Goal: Task Accomplishment & Management: Use online tool/utility

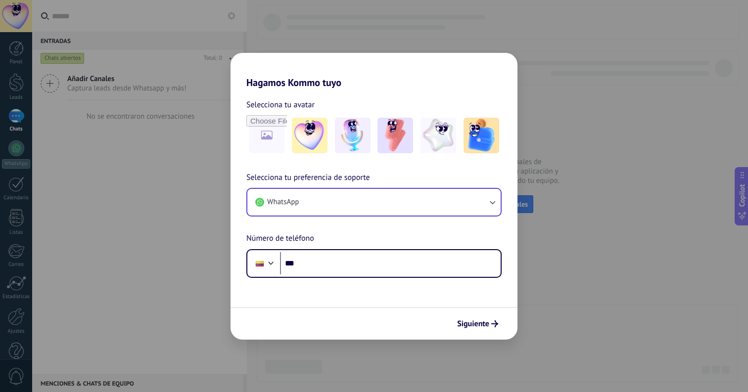
click at [395, 199] on button "WhatsApp" at bounding box center [373, 202] width 253 height 27
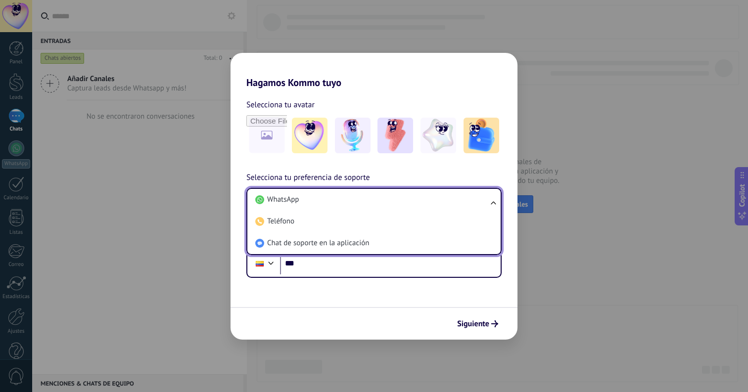
click at [395, 199] on li "WhatsApp" at bounding box center [371, 200] width 241 height 22
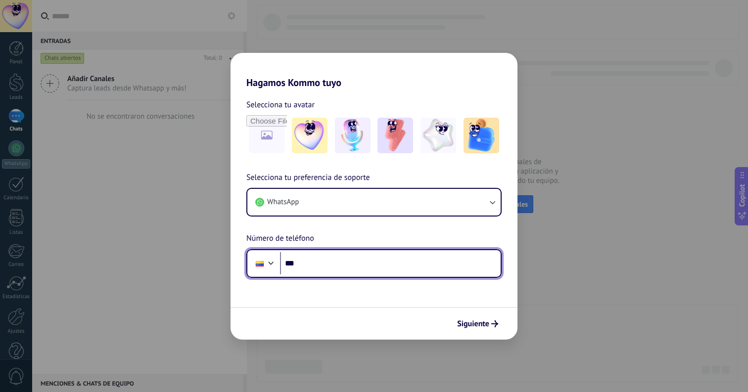
click at [267, 260] on div at bounding box center [271, 262] width 12 height 12
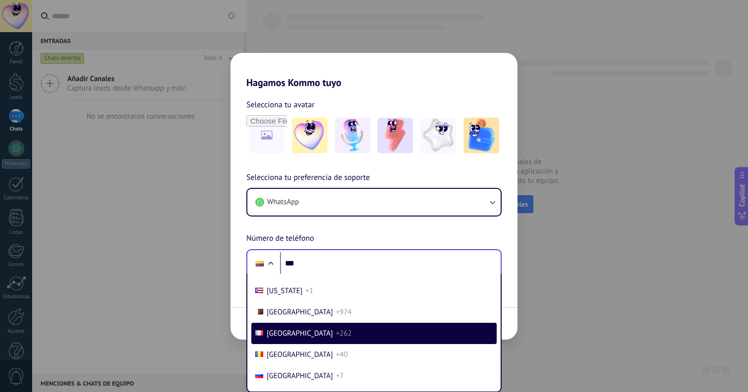
scroll to position [1100, 0]
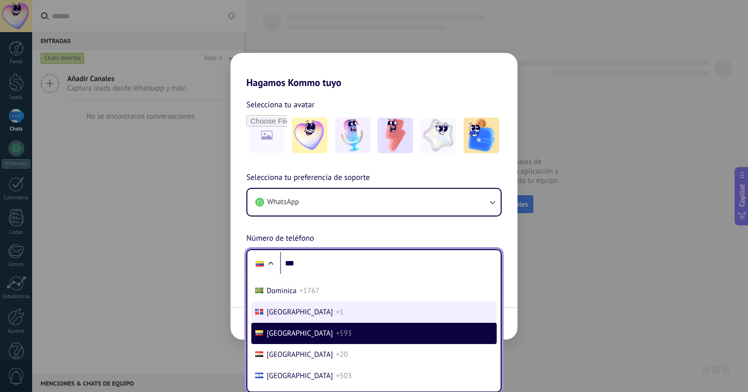
click at [287, 313] on span "[GEOGRAPHIC_DATA]" at bounding box center [300, 312] width 66 height 9
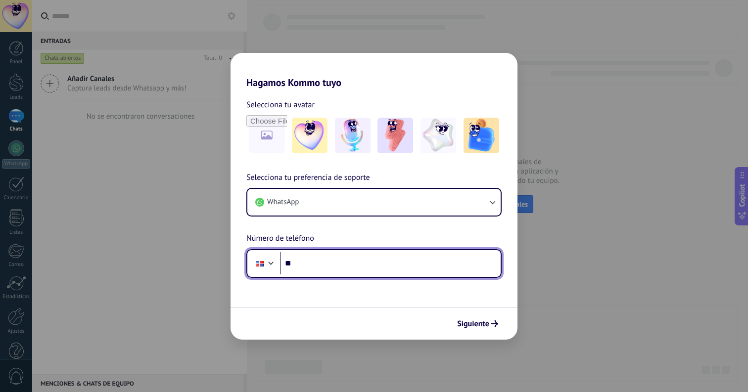
click at [313, 255] on input "***" at bounding box center [390, 263] width 221 height 23
click at [321, 264] on input "***" at bounding box center [390, 263] width 221 height 23
type input "**********"
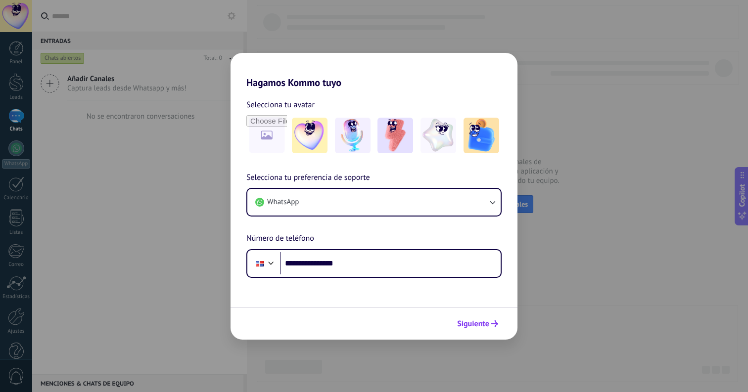
click at [469, 327] on span "Siguiente" at bounding box center [473, 324] width 32 height 7
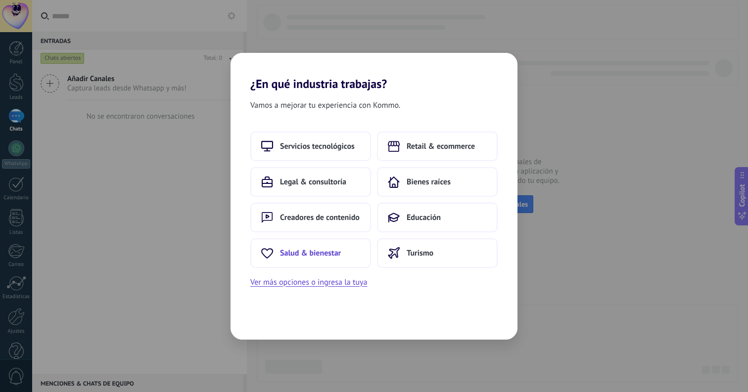
click at [338, 252] on span "Salud & bienestar" at bounding box center [310, 253] width 61 height 10
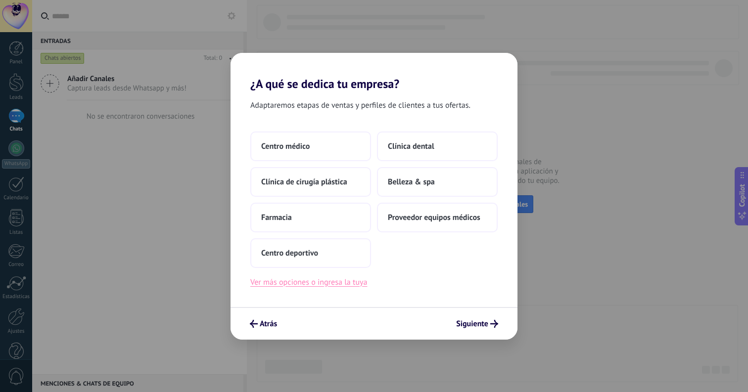
click at [325, 284] on button "Ver más opciones o ingresa la tuya" at bounding box center [308, 282] width 117 height 13
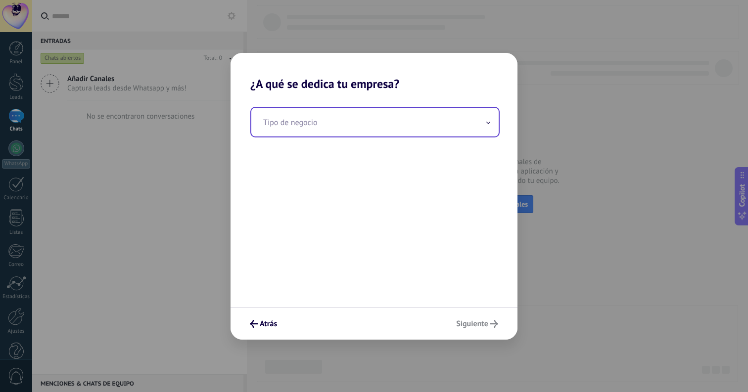
click at [350, 128] on input "text" at bounding box center [374, 122] width 247 height 29
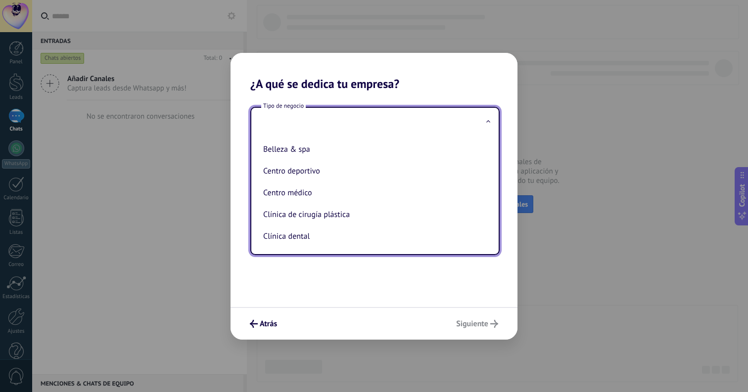
scroll to position [0, 0]
click at [320, 287] on div "Tipo de negocio Belleza & spa Centro deportivo Centro médico Clínica de cirugía…" at bounding box center [373, 199] width 287 height 216
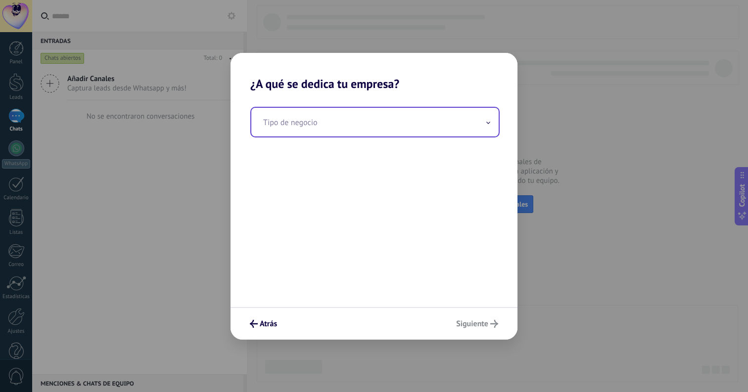
click at [311, 130] on input "text" at bounding box center [374, 122] width 247 height 29
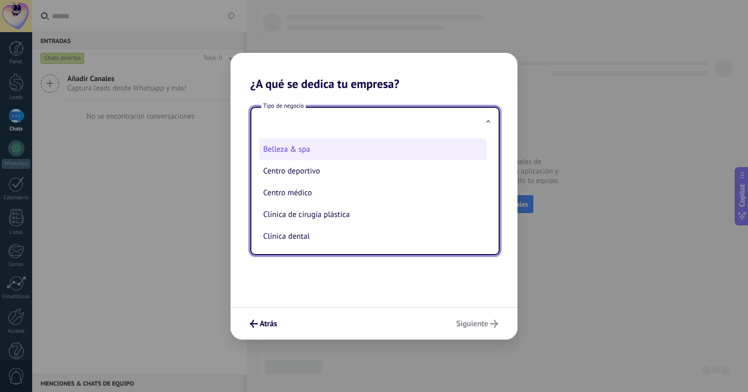
click at [297, 148] on li "Belleza & spa" at bounding box center [373, 149] width 228 height 22
type input "**********"
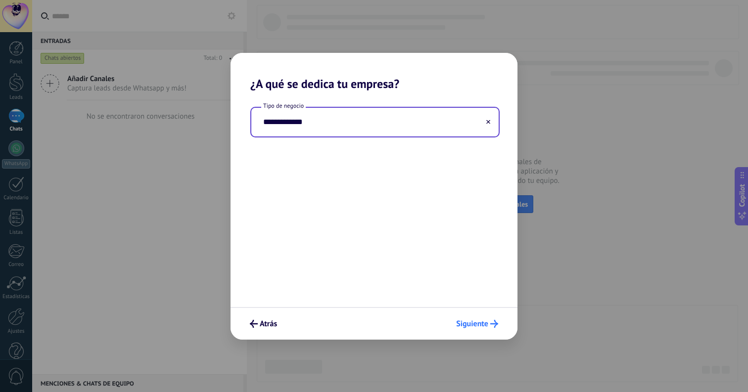
click at [471, 327] on span "Siguiente" at bounding box center [472, 324] width 32 height 7
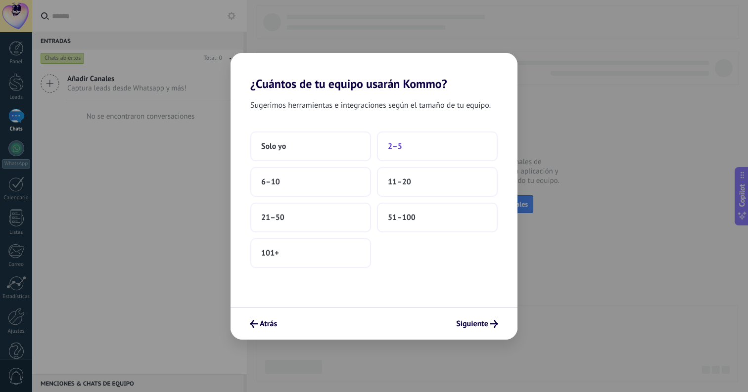
click at [409, 143] on button "2–5" at bounding box center [437, 147] width 121 height 30
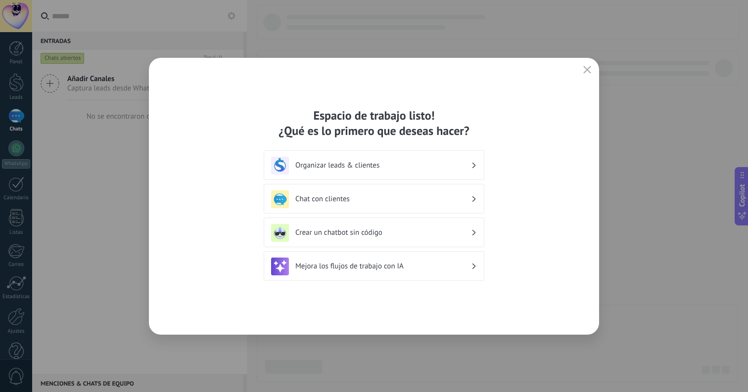
click at [422, 190] on div "Chat con clientes" at bounding box center [374, 199] width 206 height 18
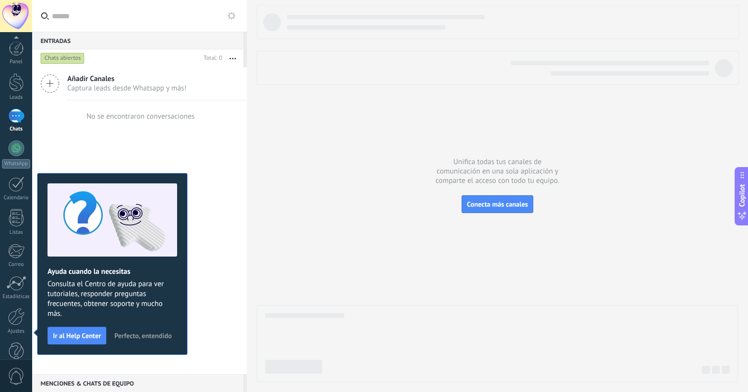
scroll to position [19, 0]
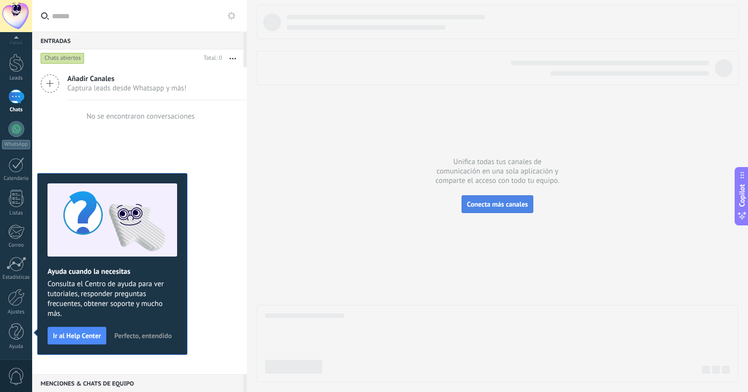
click at [501, 206] on span "Conecta más canales" at bounding box center [497, 204] width 61 height 9
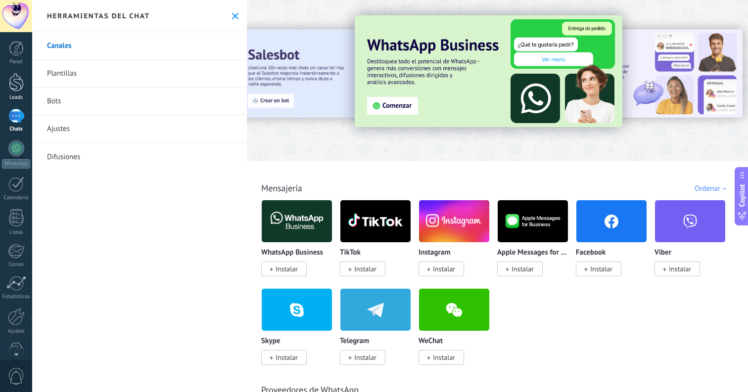
click at [23, 85] on div at bounding box center [16, 82] width 15 height 18
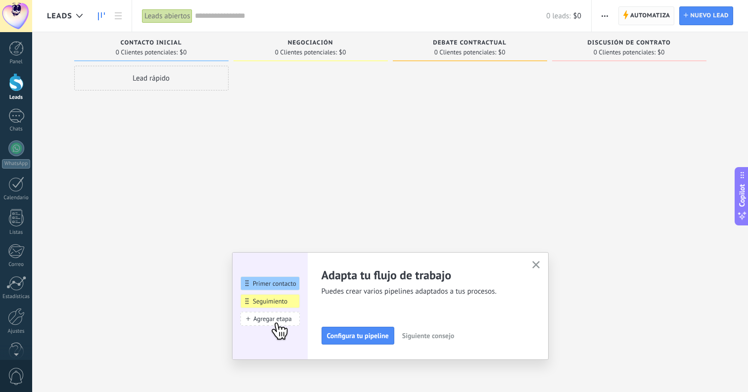
click at [627, 19] on icon at bounding box center [625, 14] width 5 height 9
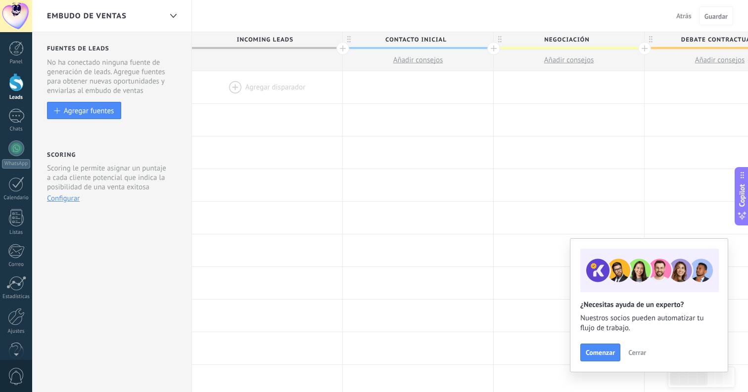
click at [291, 89] on div at bounding box center [267, 87] width 150 height 32
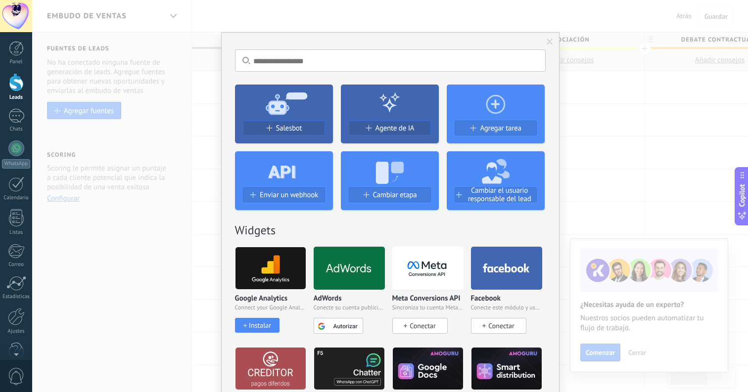
click at [294, 169] on div at bounding box center [284, 169] width 98 height 36
click at [287, 127] on span "Salesbot" at bounding box center [289, 128] width 26 height 8
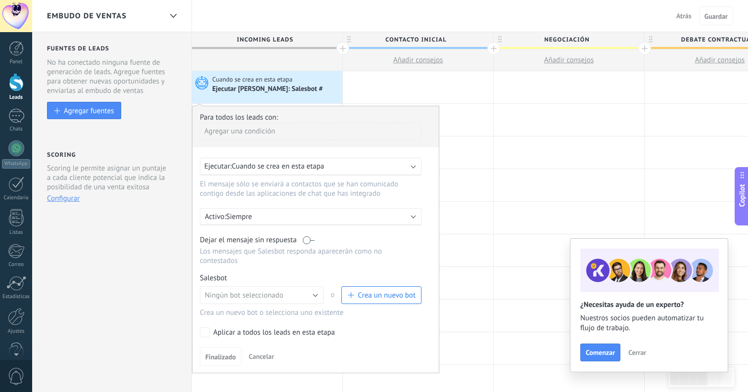
click at [307, 166] on span "Cuando se crea en esta etapa" at bounding box center [277, 166] width 92 height 9
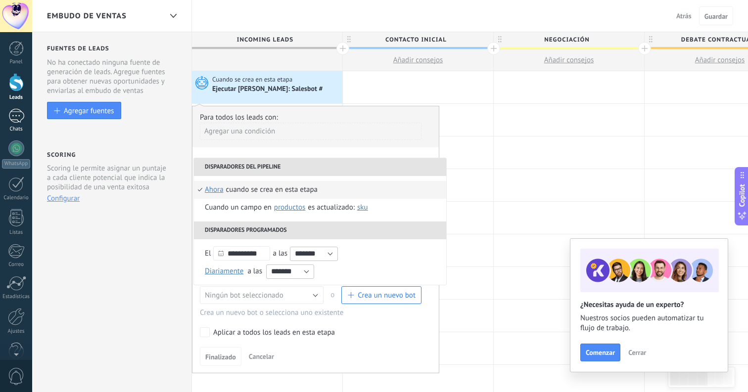
click at [19, 123] on link "Chats" at bounding box center [16, 121] width 32 height 24
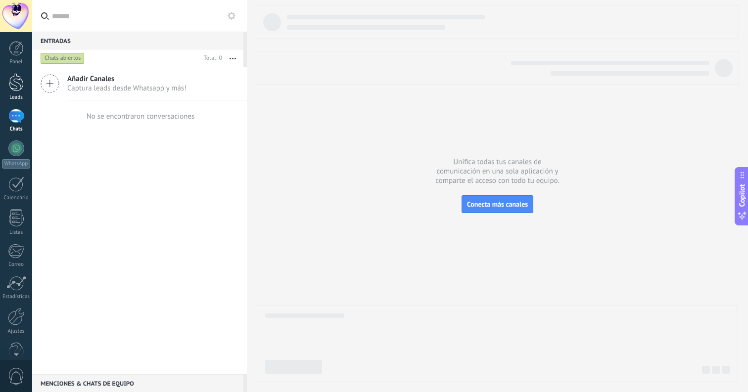
click at [9, 92] on link "Leads" at bounding box center [16, 87] width 32 height 28
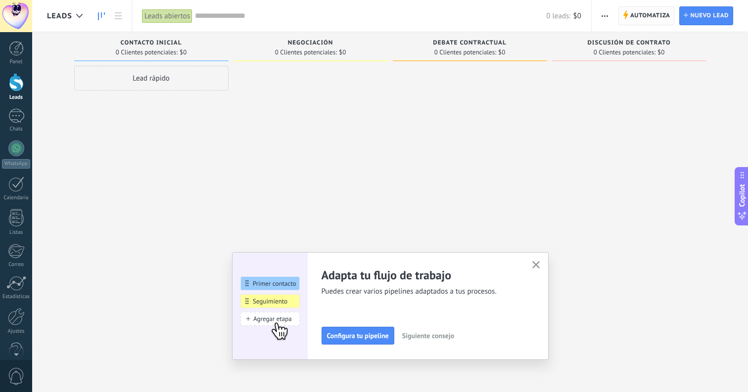
click at [660, 22] on span "Automatiza" at bounding box center [650, 16] width 40 height 18
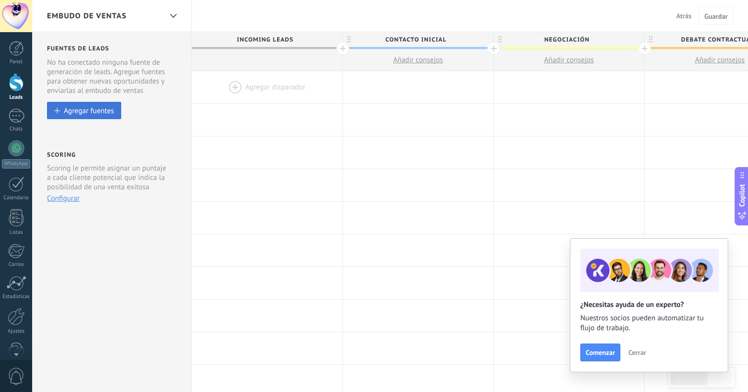
click at [103, 111] on div "Agregar fuentes" at bounding box center [89, 110] width 50 height 8
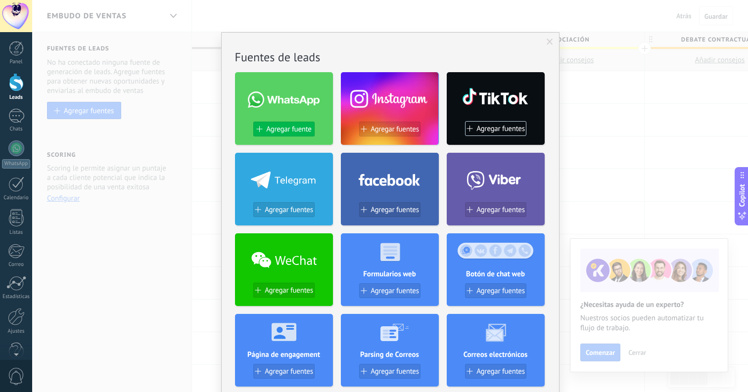
click at [290, 129] on span "Agregar fuente" at bounding box center [288, 129] width 45 height 8
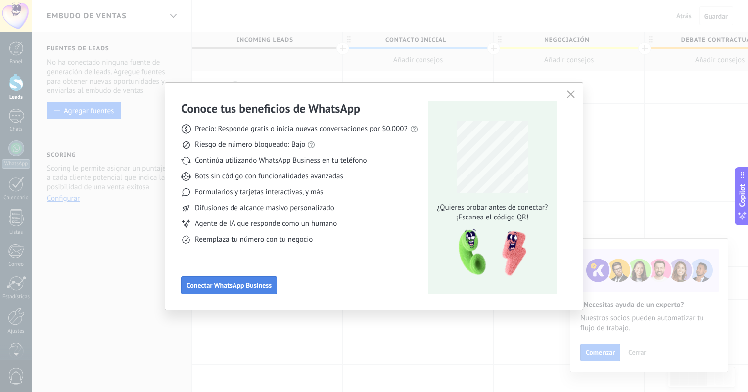
click at [217, 286] on span "Conectar WhatsApp Business" at bounding box center [228, 285] width 85 height 7
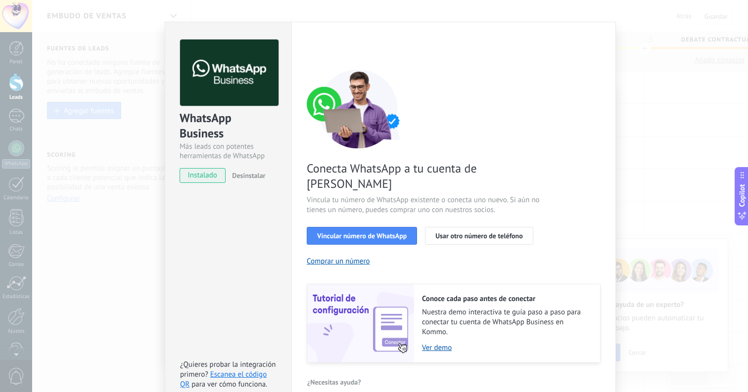
scroll to position [27, 0]
click at [371, 228] on button "Vincular número de WhatsApp" at bounding box center [362, 237] width 110 height 18
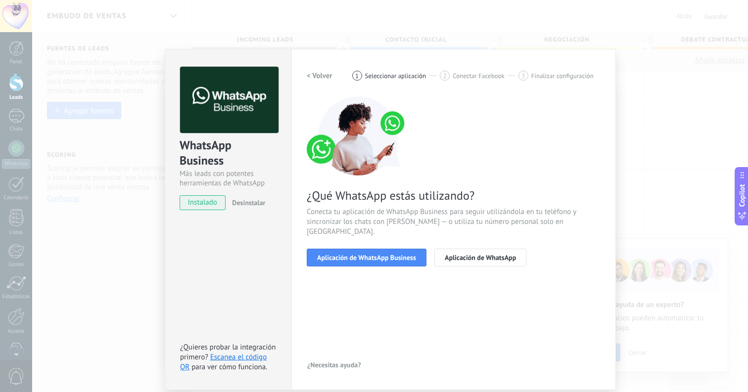
scroll to position [0, 0]
click at [370, 252] on button "Aplicación de WhatsApp Business" at bounding box center [367, 258] width 120 height 18
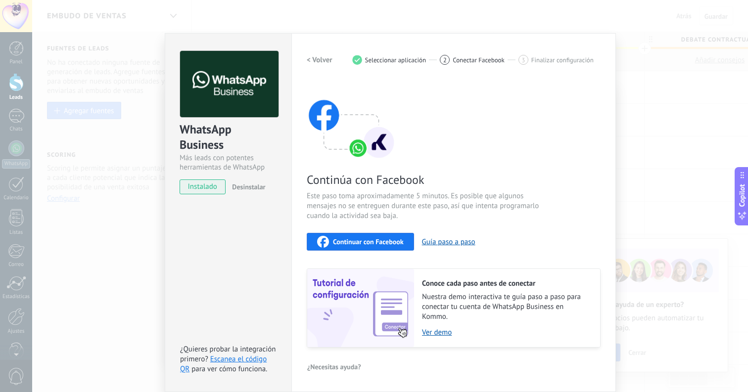
scroll to position [15, 0]
click at [368, 247] on div "Continuar con Facebook" at bounding box center [360, 242] width 87 height 12
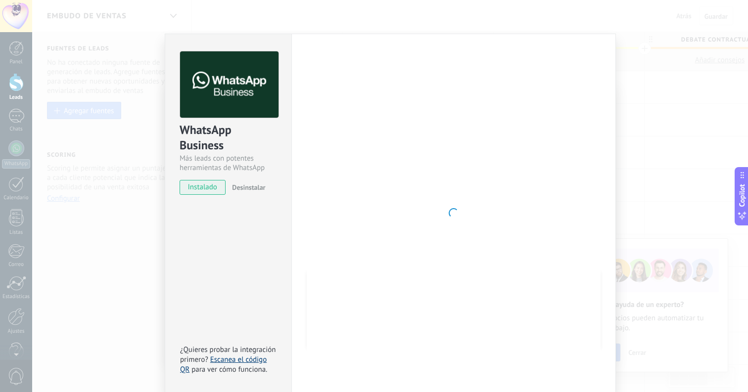
click at [235, 358] on link "Escanea el código QR" at bounding box center [223, 364] width 87 height 19
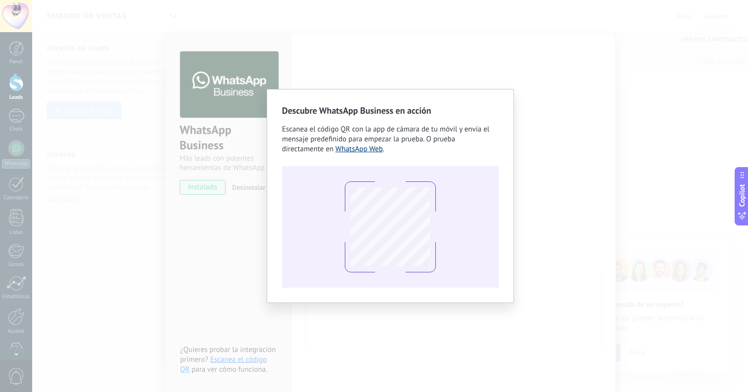
click at [360, 150] on link "WhatsApp Web" at bounding box center [358, 148] width 47 height 9
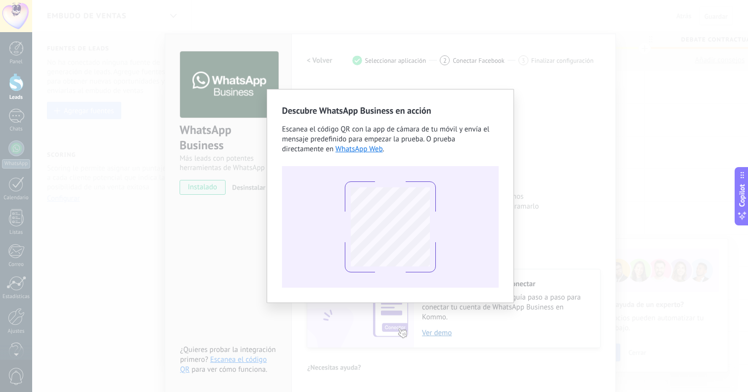
click at [447, 63] on div "Descubre WhatsApp Business en acción Escanea el código QR con la app [PERSON_NA…" at bounding box center [390, 196] width 716 height 392
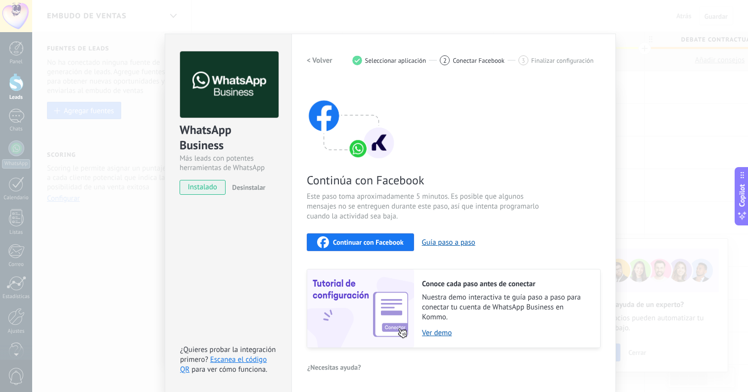
click at [312, 63] on h2 "< Volver" at bounding box center [320, 60] width 26 height 9
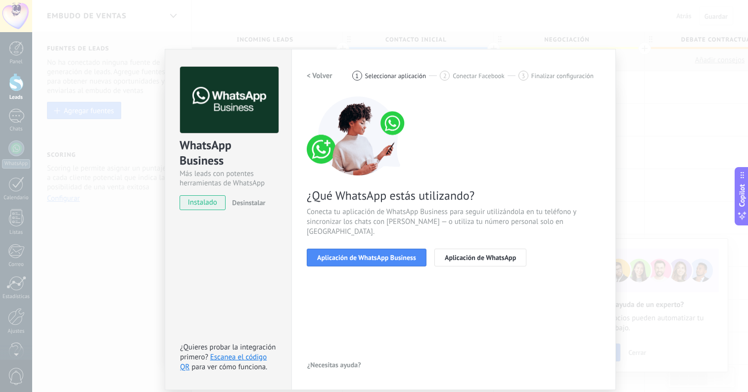
scroll to position [0, 0]
click at [374, 254] on span "Aplicación de WhatsApp Business" at bounding box center [366, 257] width 99 height 7
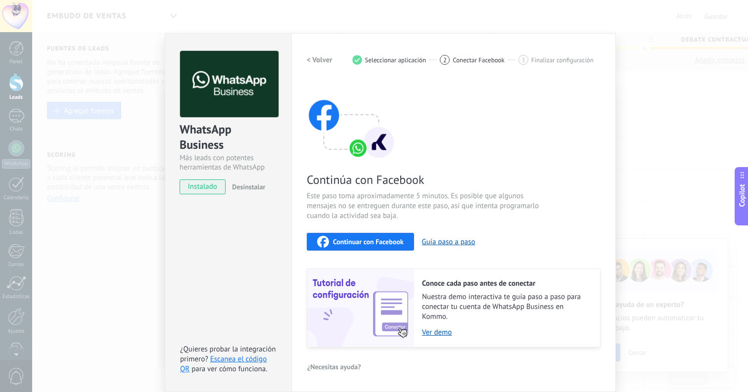
scroll to position [15, 0]
click at [351, 240] on span "Continuar con Facebook" at bounding box center [368, 242] width 71 height 7
click at [349, 248] on button "Continuar con Facebook" at bounding box center [360, 242] width 107 height 18
click at [356, 233] on div "Continuar con Facebook Guía paso a paso" at bounding box center [454, 242] width 294 height 18
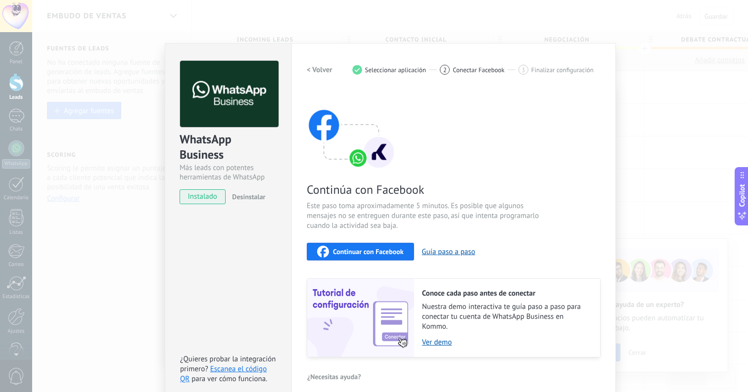
scroll to position [0, 0]
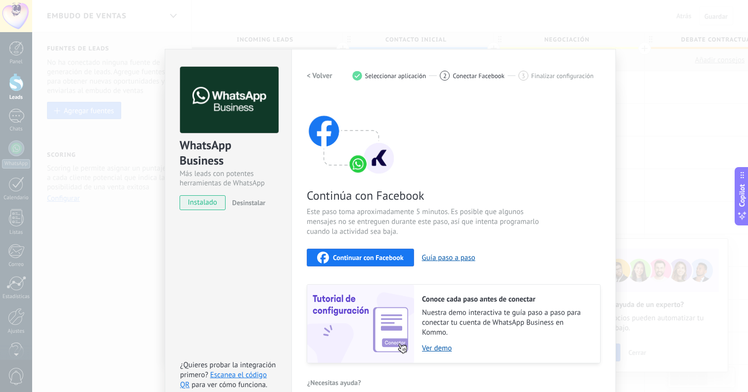
click at [384, 264] on button "Continuar con Facebook" at bounding box center [360, 258] width 107 height 18
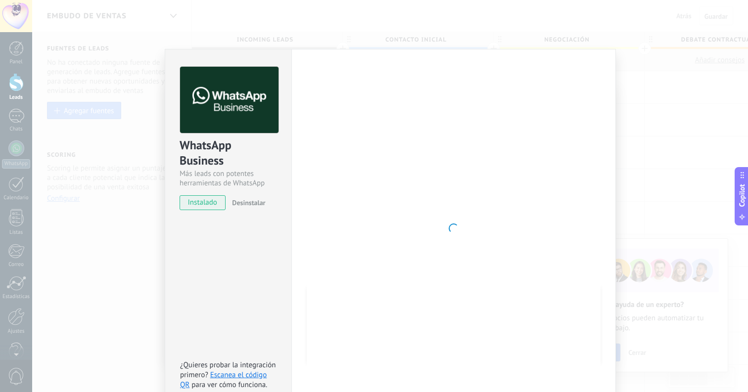
click at [681, 105] on div "WhatsApp Business Más leads con potentes herramientas de WhatsApp instalado Des…" at bounding box center [390, 196] width 716 height 392
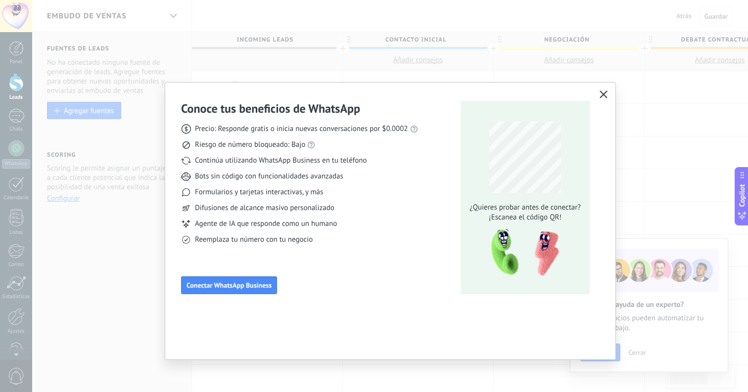
click at [603, 93] on icon "button" at bounding box center [603, 95] width 8 height 8
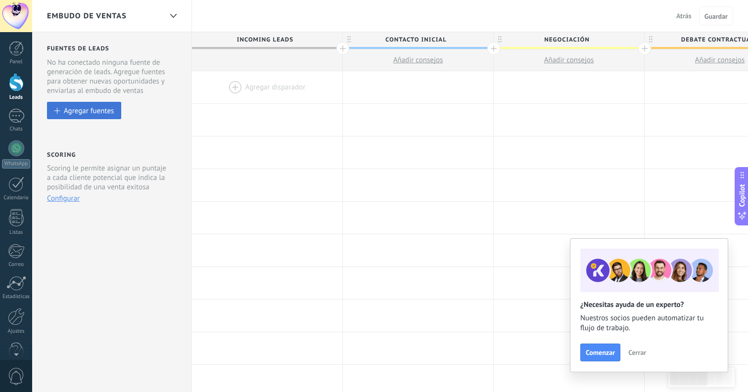
click at [105, 118] on button "Agregar fuentes" at bounding box center [84, 110] width 74 height 17
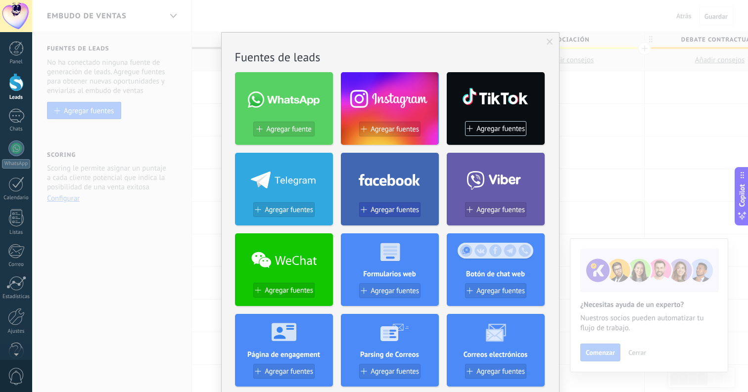
click at [385, 208] on span "Agregar fuentes" at bounding box center [394, 210] width 48 height 8
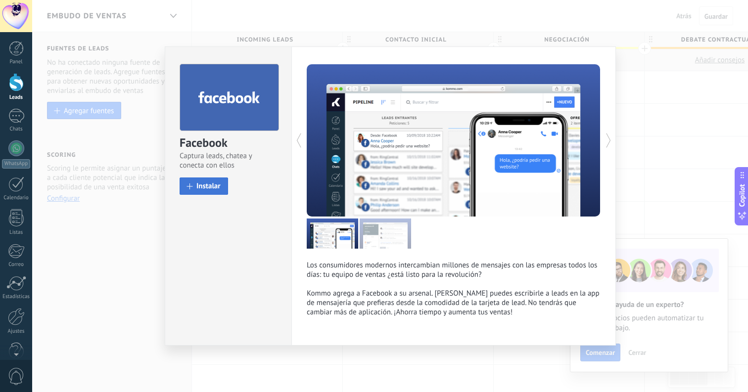
click at [213, 183] on span "Instalar" at bounding box center [208, 186] width 24 height 7
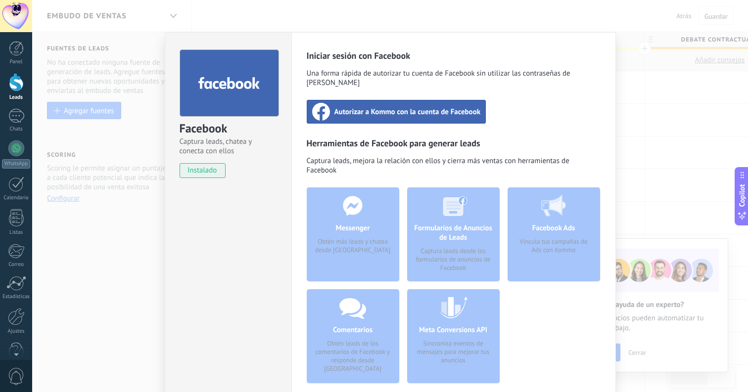
click at [385, 107] on div "Autorizar a Kommo con la cuenta de Facebook" at bounding box center [397, 112] width 180 height 24
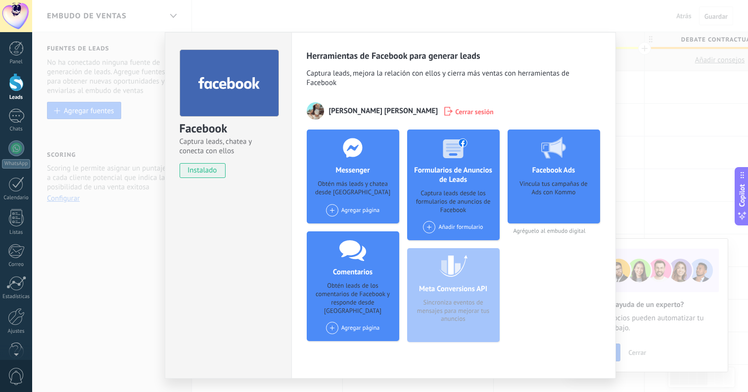
click at [174, 11] on div "Facebook Captura leads, chatea y conecta con ellos instalado Desinstalar Herram…" at bounding box center [390, 196] width 716 height 392
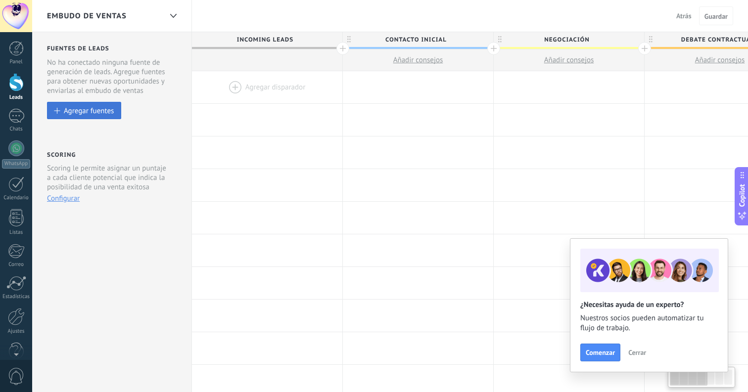
click at [101, 108] on div "Agregar fuentes" at bounding box center [89, 110] width 50 height 8
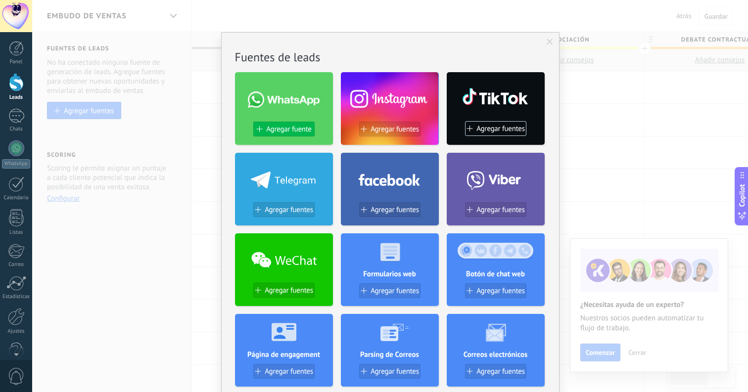
click at [287, 132] on span "Agregar fuente" at bounding box center [288, 129] width 45 height 8
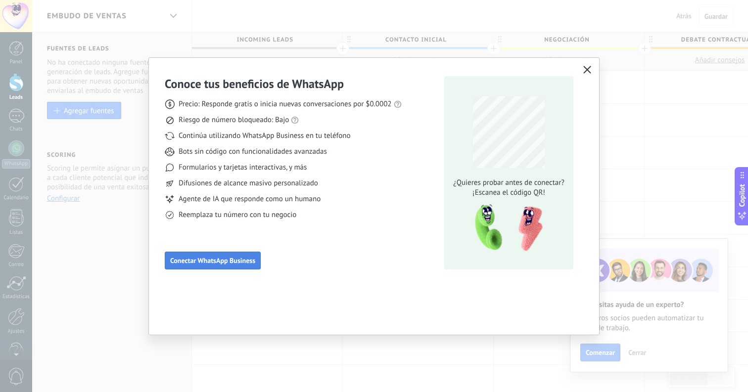
click at [228, 263] on span "Conectar WhatsApp Business" at bounding box center [212, 260] width 85 height 7
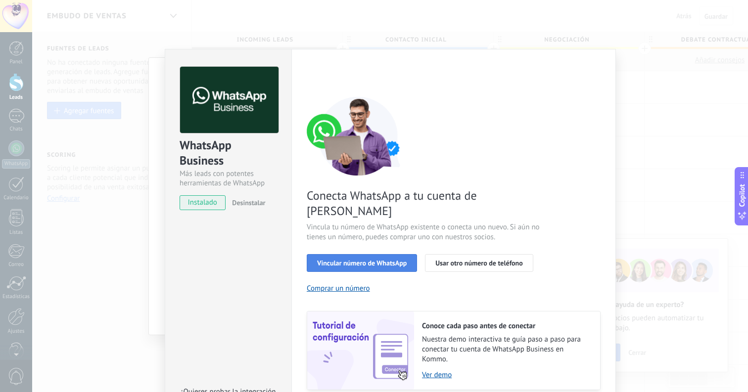
click at [359, 254] on button "Vincular número de WhatsApp" at bounding box center [362, 263] width 110 height 18
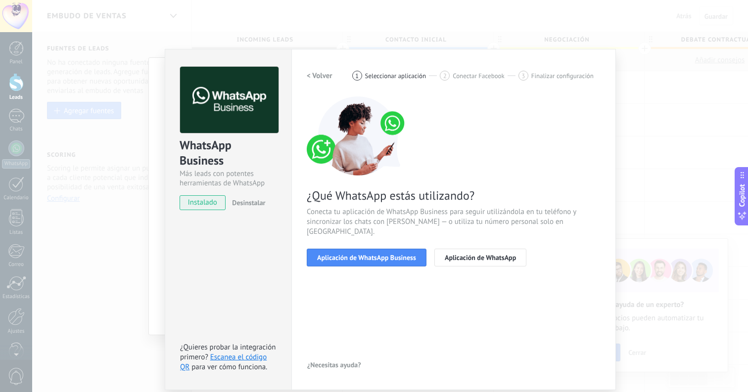
click at [359, 253] on button "Aplicación de WhatsApp Business" at bounding box center [367, 258] width 120 height 18
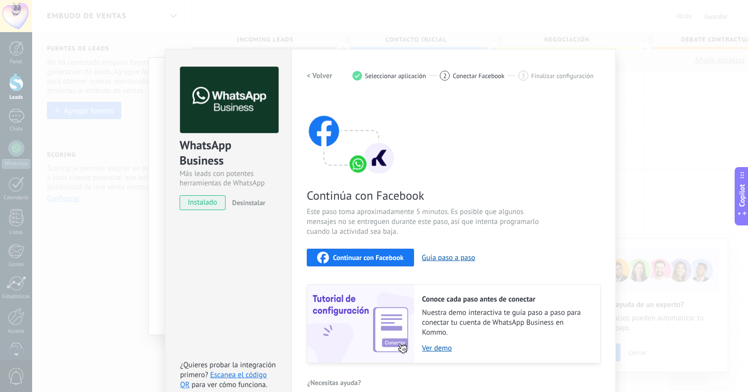
click at [347, 258] on span "Continuar con Facebook" at bounding box center [368, 257] width 71 height 7
click at [227, 373] on link "Escanea el código QR" at bounding box center [223, 379] width 87 height 19
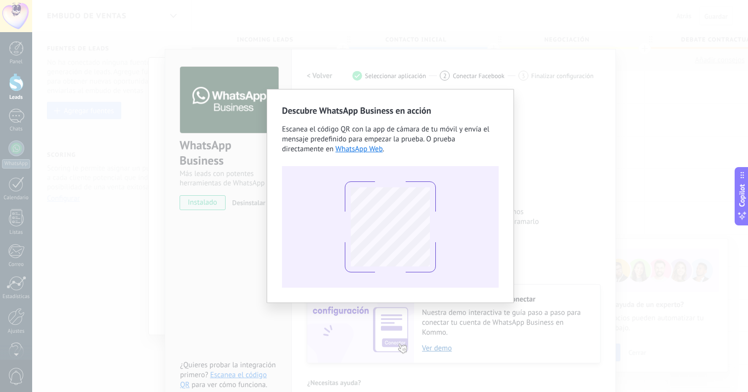
click at [206, 260] on div "Descubre WhatsApp Business en acción Escanea el código QR con la app [PERSON_NA…" at bounding box center [390, 196] width 716 height 392
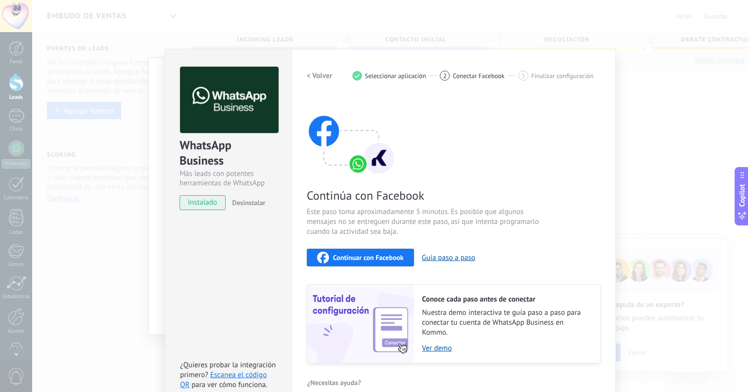
click at [217, 380] on span "para ver cómo funciona." at bounding box center [229, 384] width 76 height 9
click at [206, 202] on span "instalado" at bounding box center [202, 202] width 45 height 15
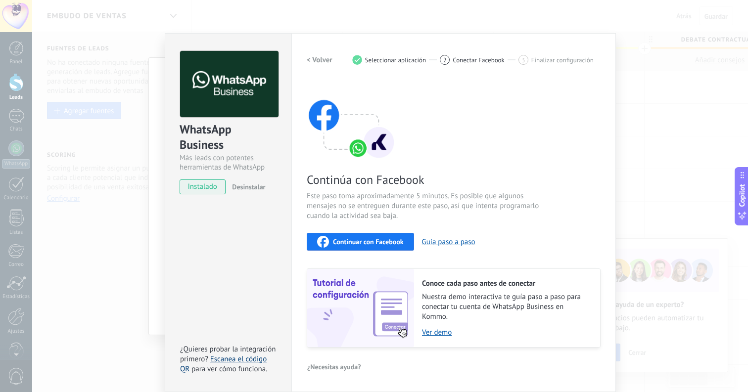
scroll to position [15, 0]
click at [234, 357] on link "Escanea el código QR" at bounding box center [223, 364] width 87 height 19
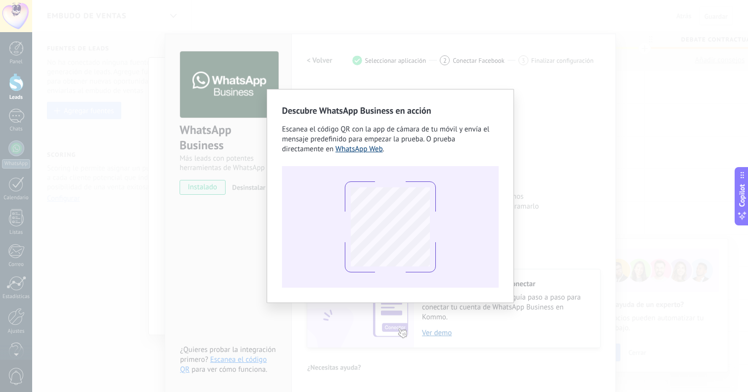
click at [364, 149] on link "WhatsApp Web" at bounding box center [358, 148] width 47 height 9
click at [322, 86] on div "Descubre WhatsApp Business en acción Escanea el código QR con la app [PERSON_NA…" at bounding box center [390, 196] width 716 height 392
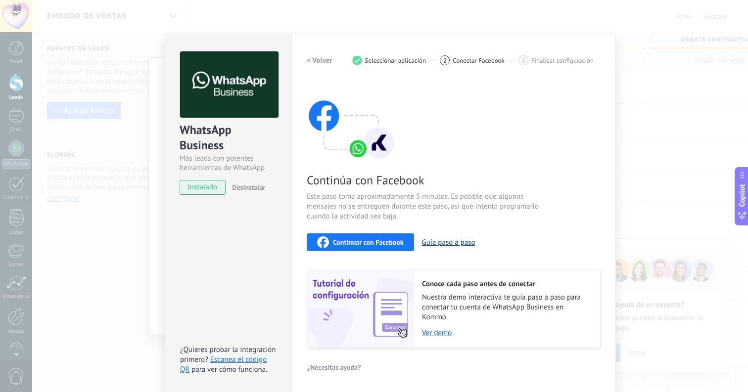
click at [451, 246] on button "Guía paso a paso" at bounding box center [448, 242] width 53 height 9
click at [358, 242] on span "Continuar con Facebook" at bounding box center [368, 242] width 71 height 7
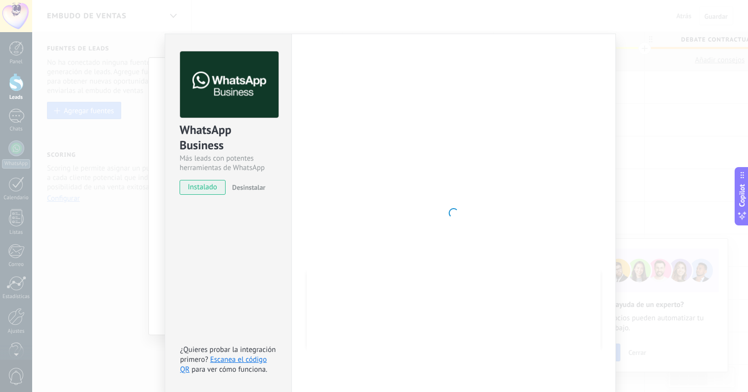
click at [666, 93] on div "WhatsApp Business Más leads con potentes herramientas de WhatsApp instalado Des…" at bounding box center [390, 196] width 716 height 392
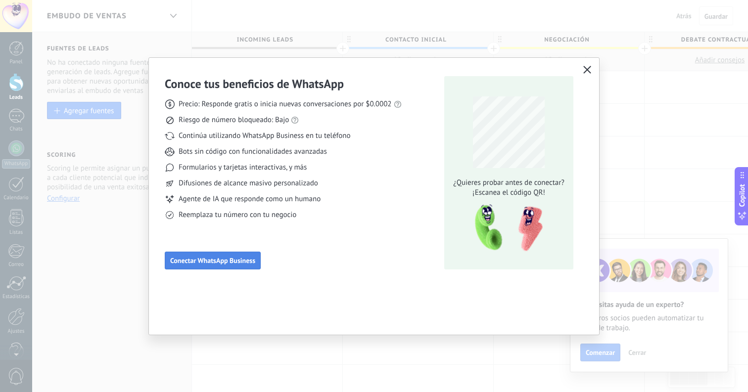
click at [208, 265] on button "Conectar WhatsApp Business" at bounding box center [213, 261] width 96 height 18
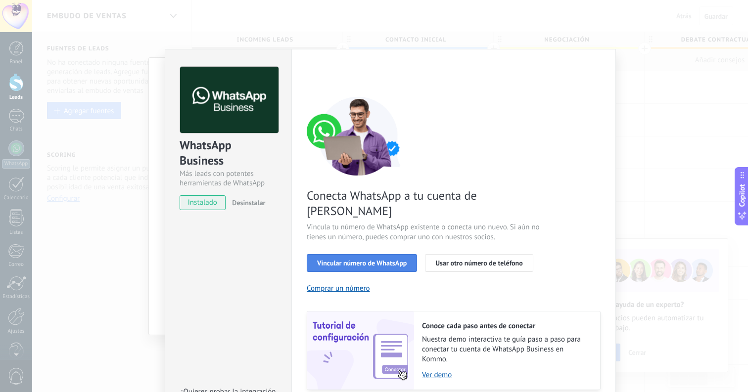
click at [322, 260] on span "Vincular número de WhatsApp" at bounding box center [362, 263] width 90 height 7
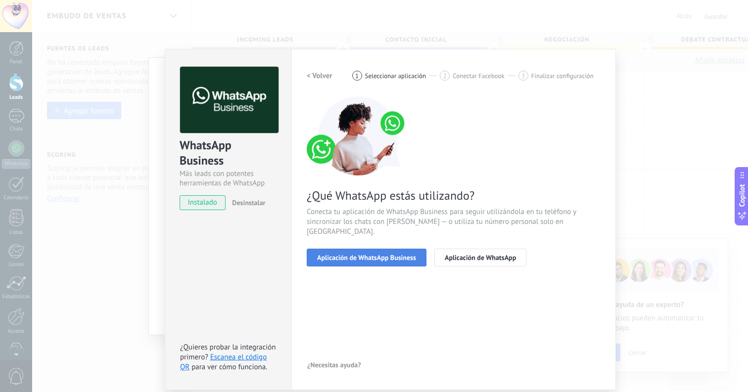
click at [327, 254] on span "Aplicación de WhatsApp Business" at bounding box center [366, 257] width 99 height 7
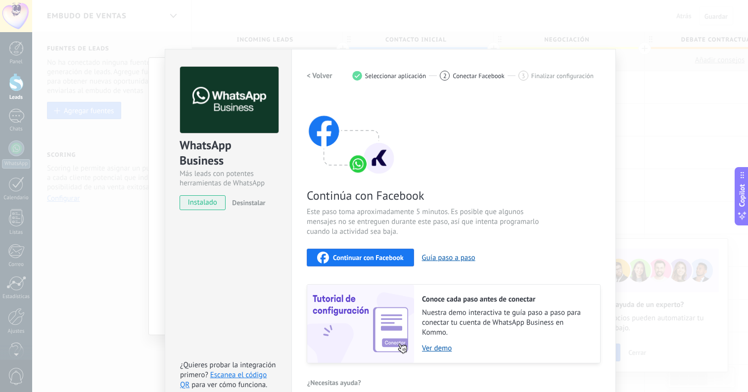
click at [329, 257] on div "Continuar con Facebook" at bounding box center [360, 258] width 87 height 12
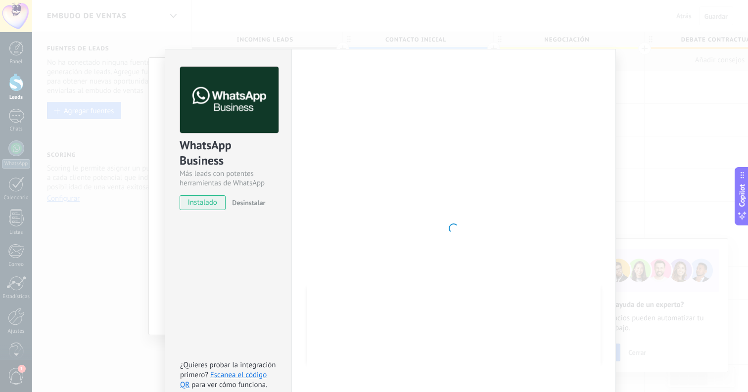
click at [678, 99] on div "WhatsApp Business Más leads con potentes herramientas de WhatsApp instalado Des…" at bounding box center [390, 196] width 716 height 392
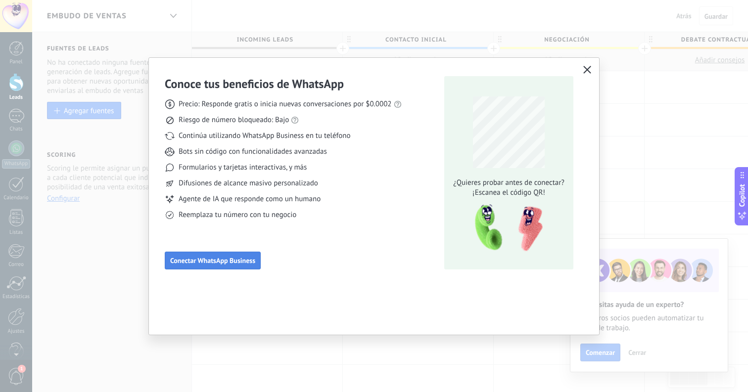
click at [198, 260] on span "Conectar WhatsApp Business" at bounding box center [212, 260] width 85 height 7
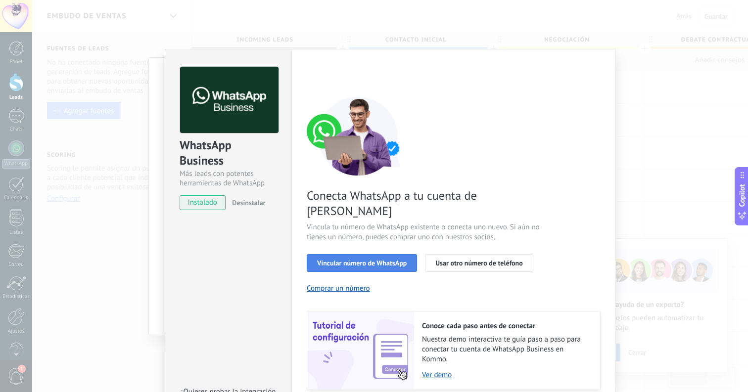
click at [373, 260] on span "Vincular número de WhatsApp" at bounding box center [362, 263] width 90 height 7
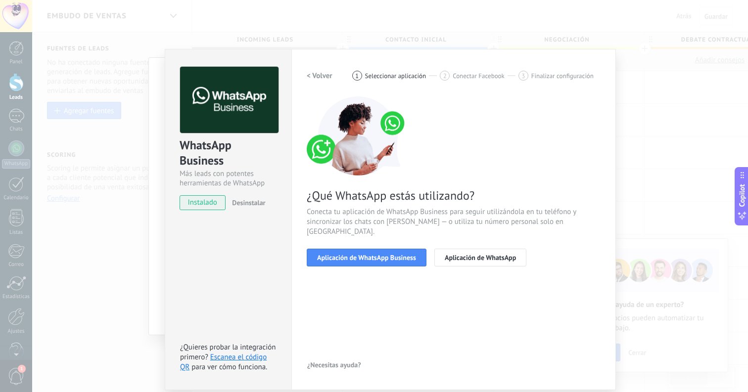
click at [373, 254] on span "Aplicación de WhatsApp Business" at bounding box center [366, 257] width 99 height 7
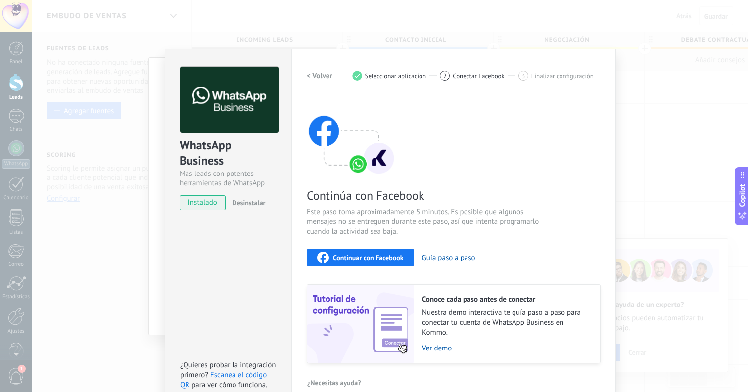
click at [366, 263] on div "Continuar con Facebook" at bounding box center [360, 258] width 87 height 12
